Goal: Entertainment & Leisure: Consume media (video, audio)

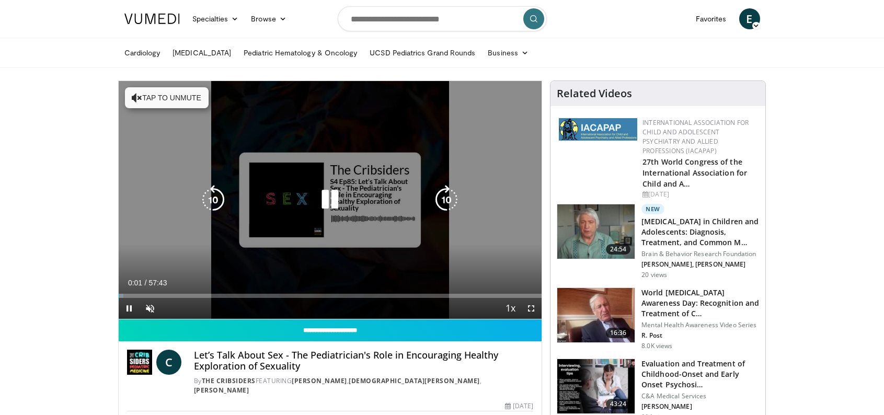
click at [174, 97] on button "Tap to unmute" at bounding box center [167, 97] width 84 height 21
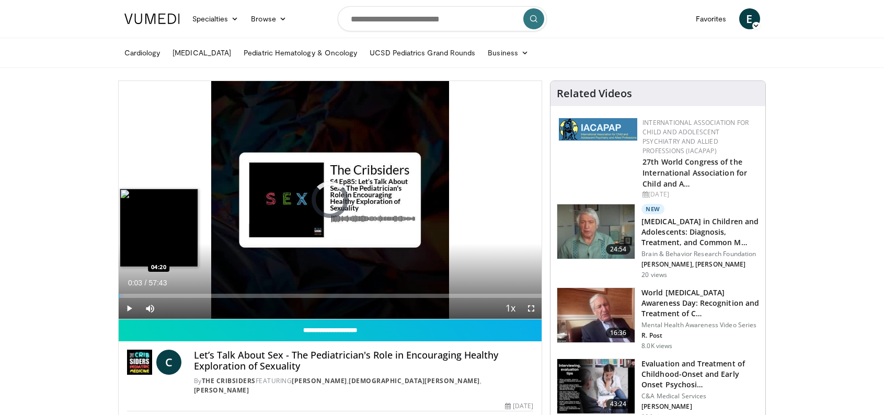
click at [150, 295] on div "Loaded : 1.15% 00:03 04:20" at bounding box center [330, 296] width 423 height 4
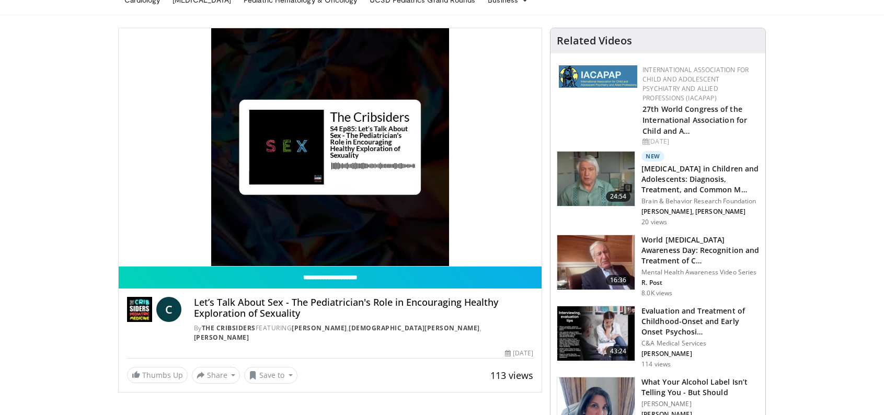
scroll to position [52, 0]
